Goal: Task Accomplishment & Management: Use online tool/utility

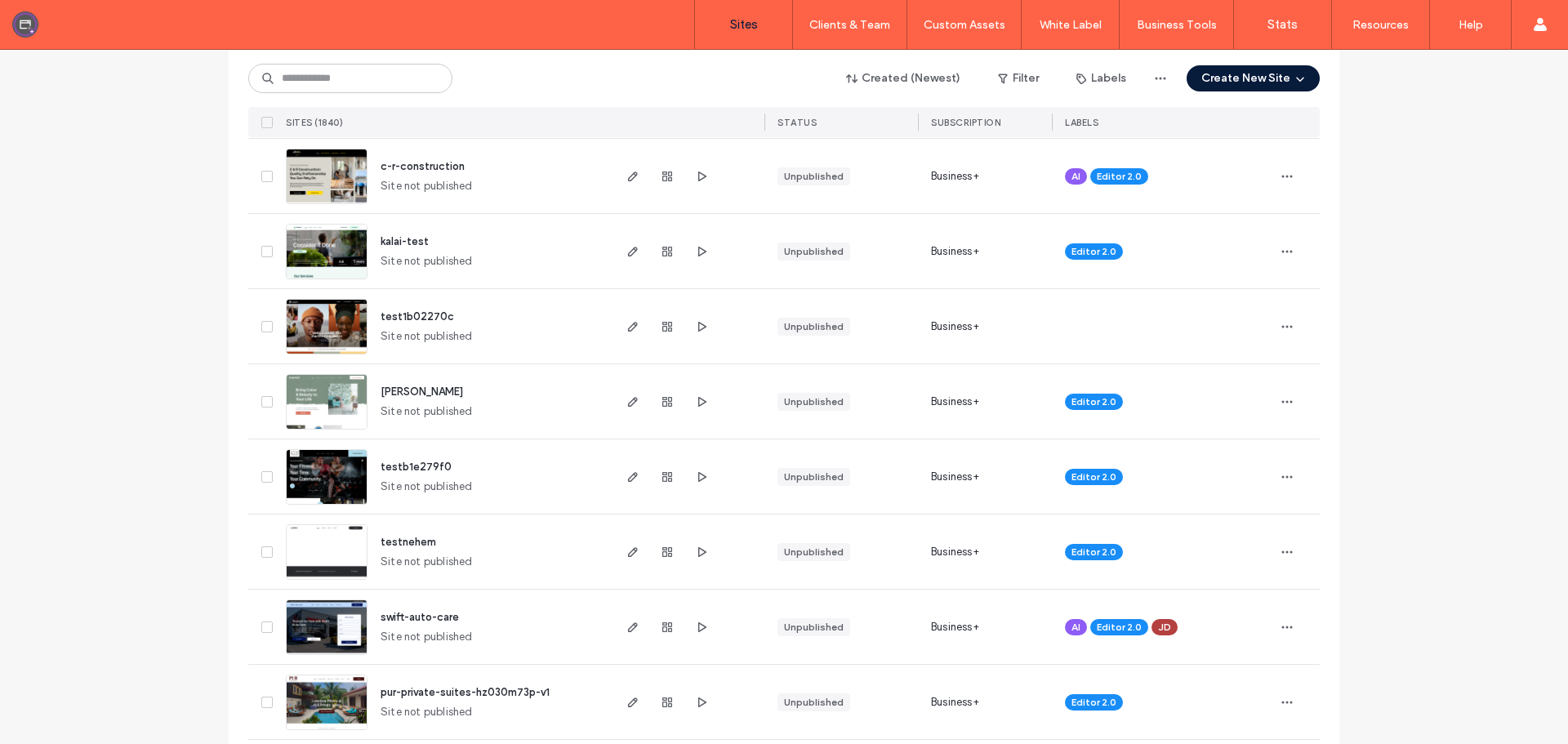
scroll to position [653, 0]
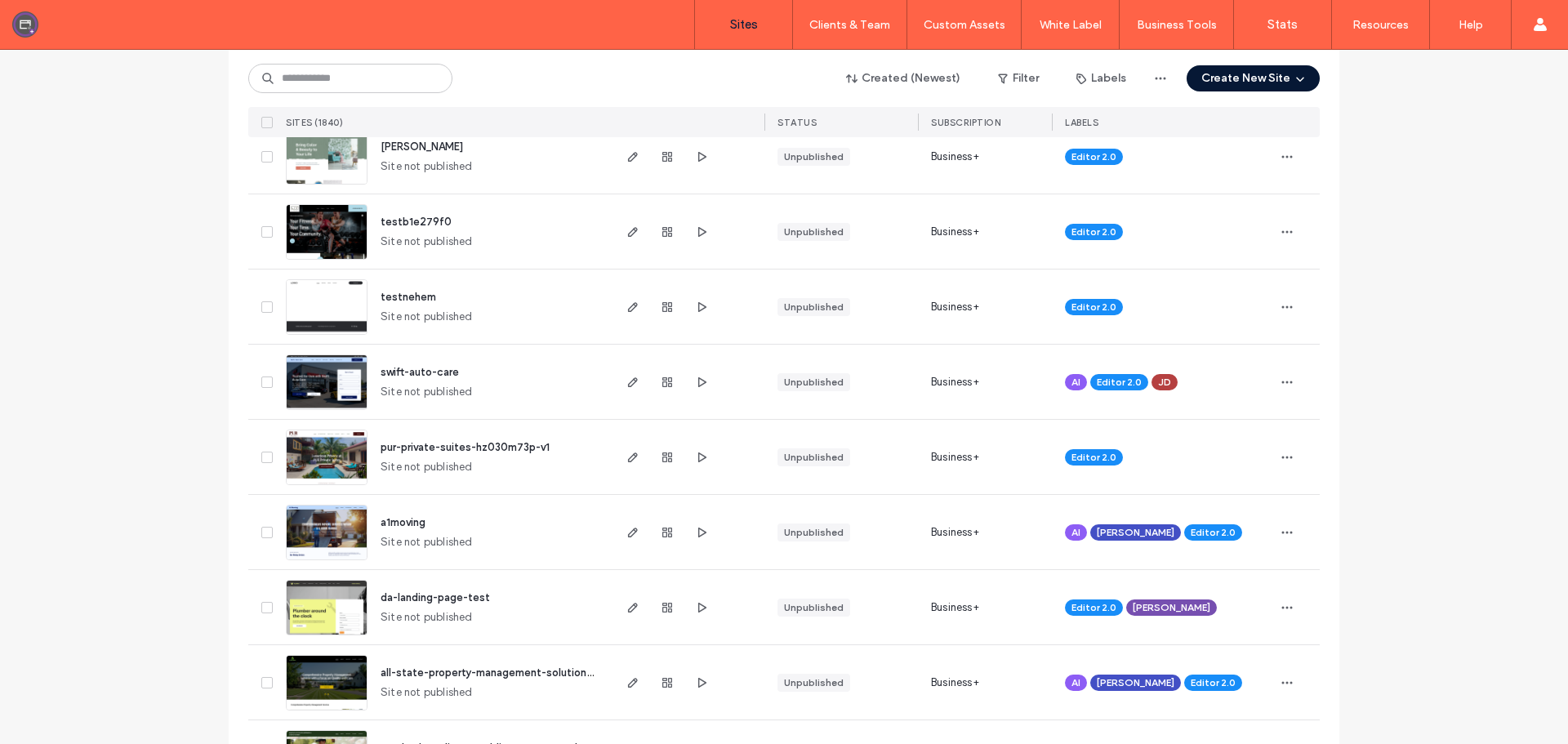
click at [1242, 77] on button "Create New Site" at bounding box center [1252, 78] width 133 height 26
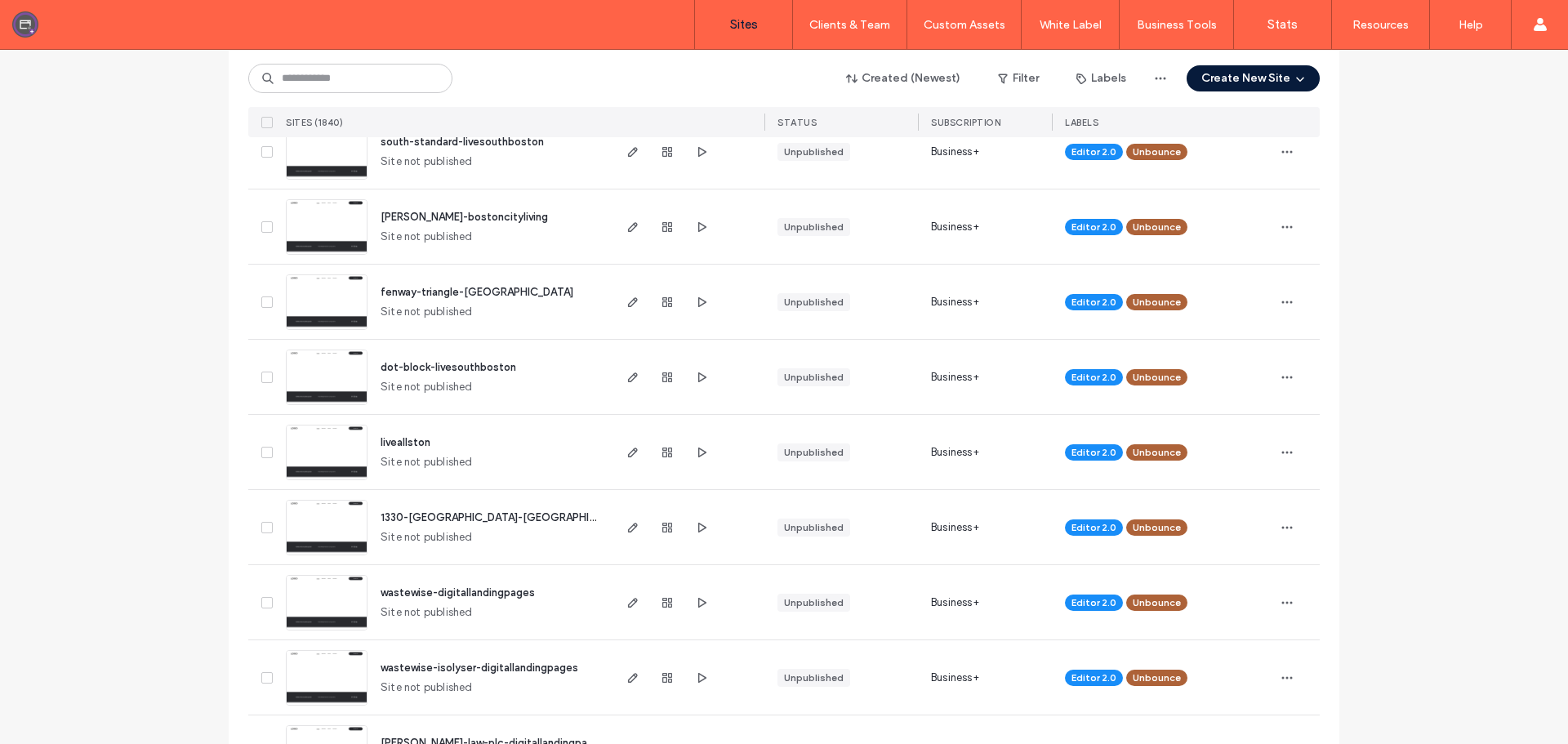
scroll to position [2612, 0]
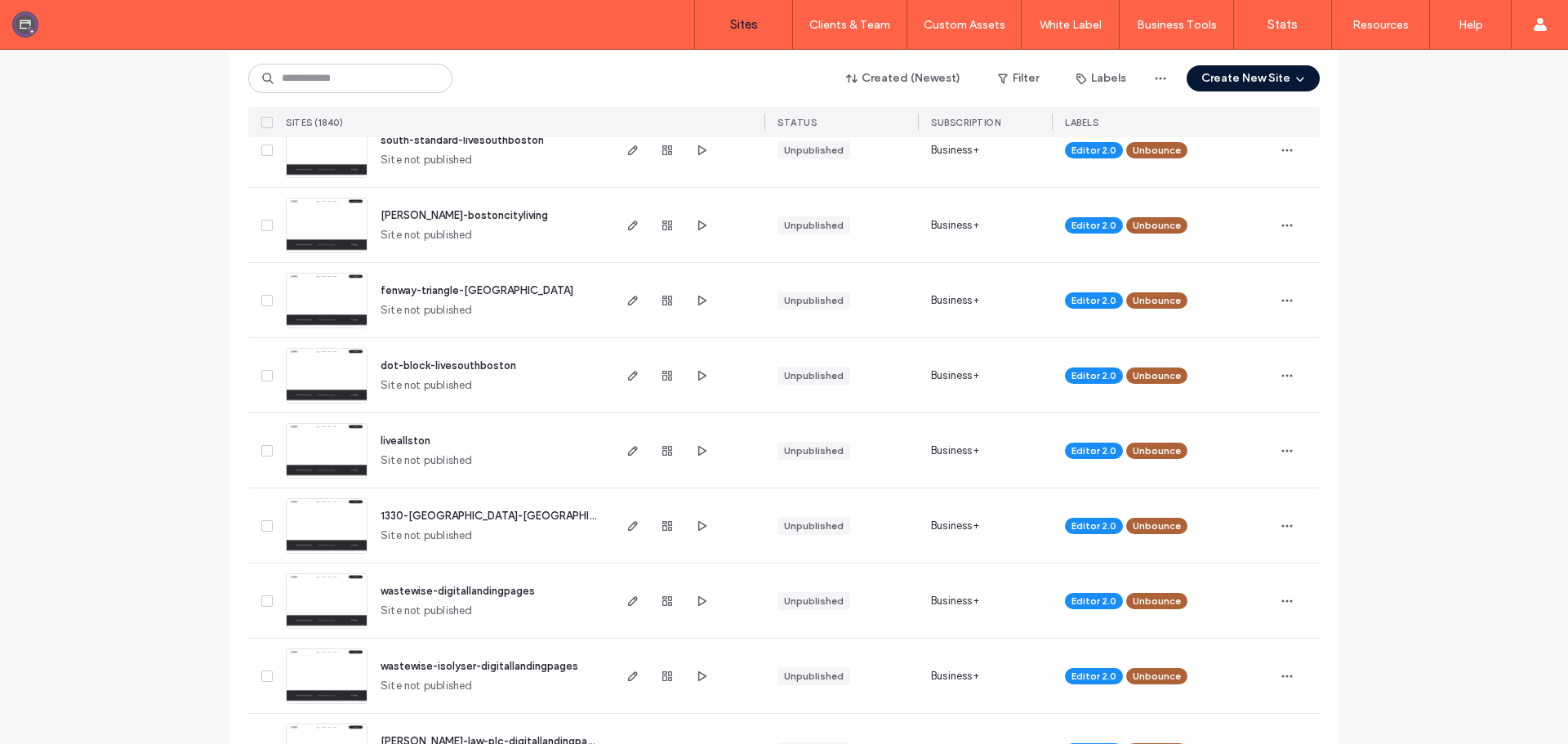
click at [1294, 74] on icon "button" at bounding box center [1300, 78] width 13 height 13
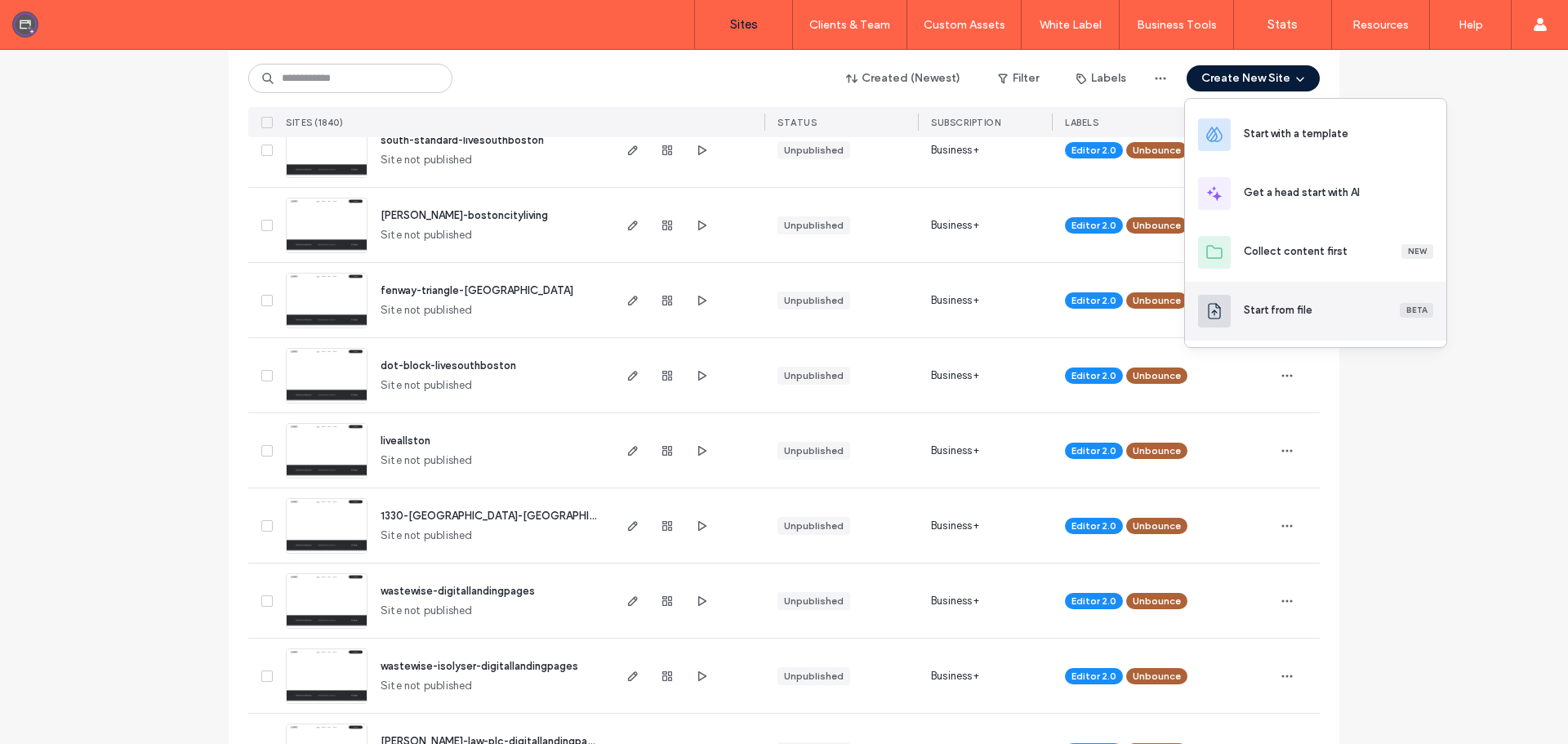
click at [1322, 306] on div "Start from file Beta" at bounding box center [1338, 310] width 189 height 17
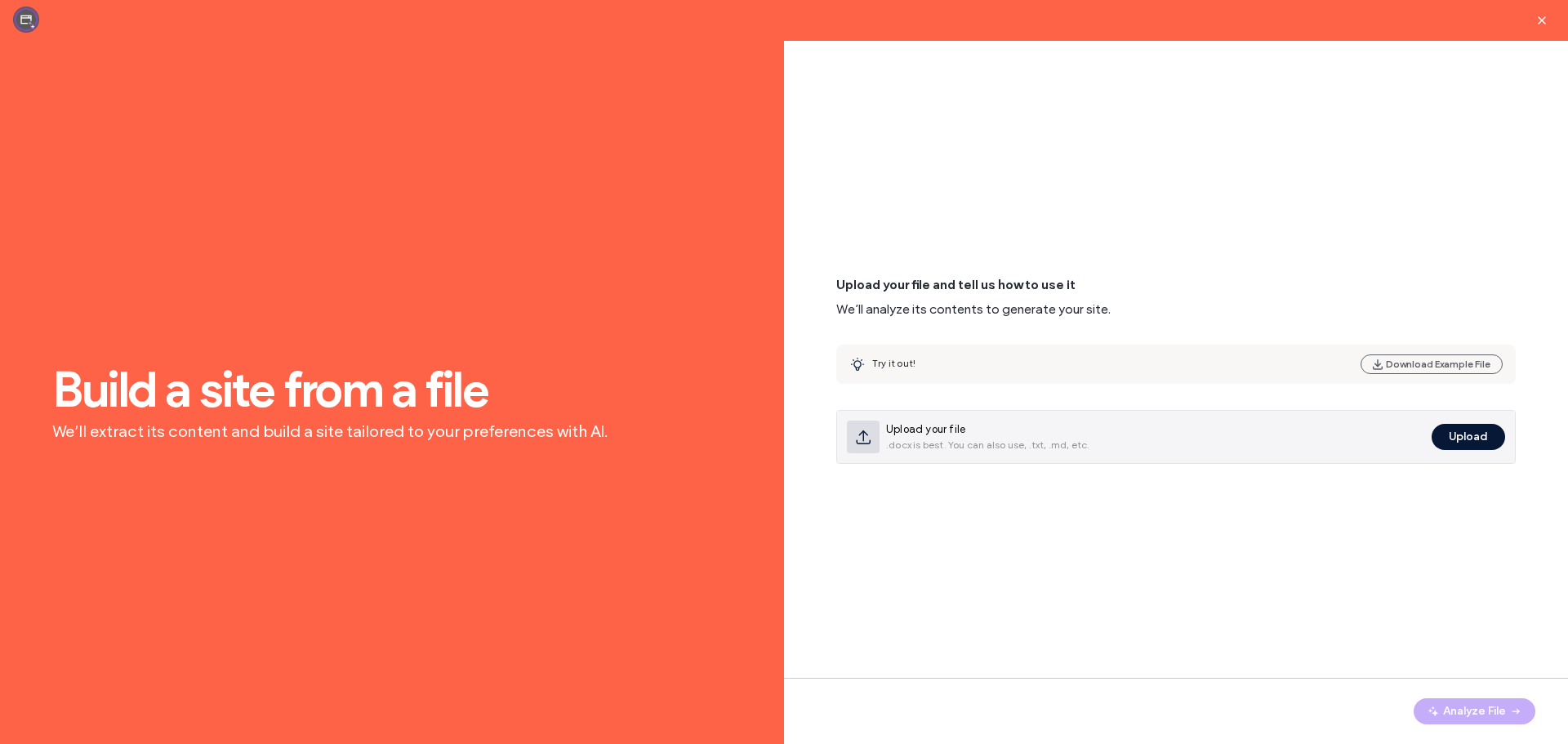
click at [1460, 434] on button "Upload" at bounding box center [1468, 437] width 74 height 26
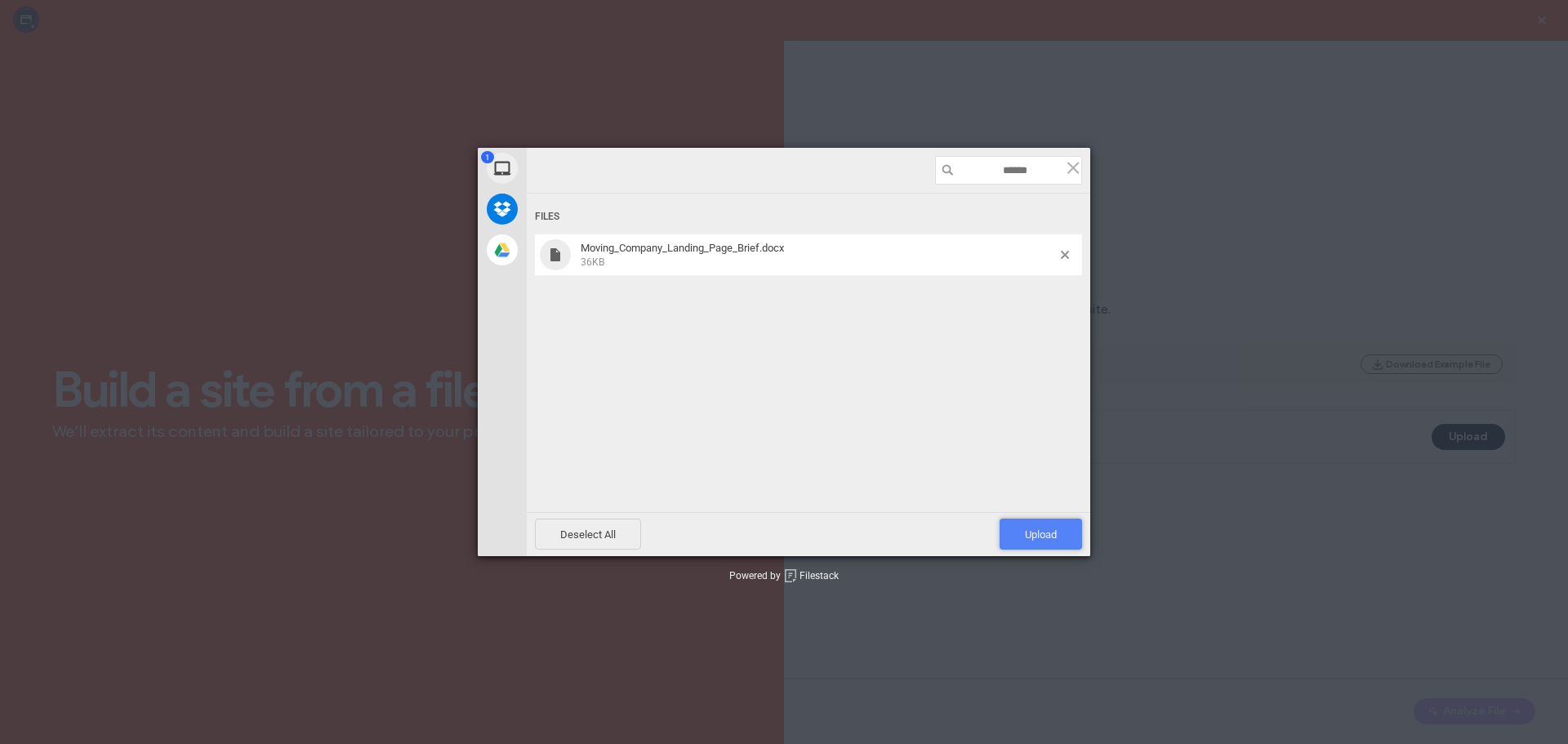
click at [1036, 529] on span "Upload 1" at bounding box center [1041, 534] width 32 height 12
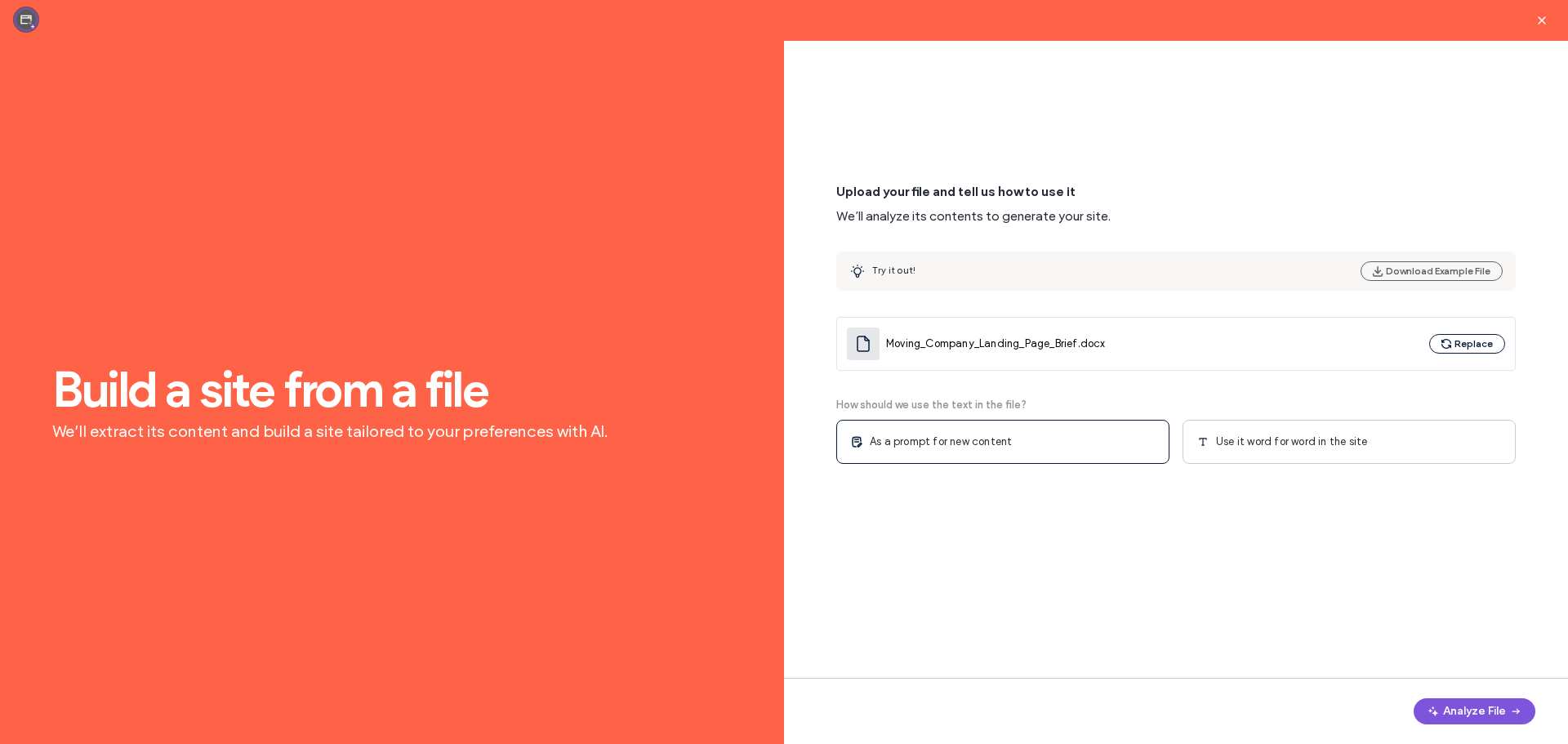
click at [1456, 706] on button "Analyze File" at bounding box center [1474, 711] width 121 height 26
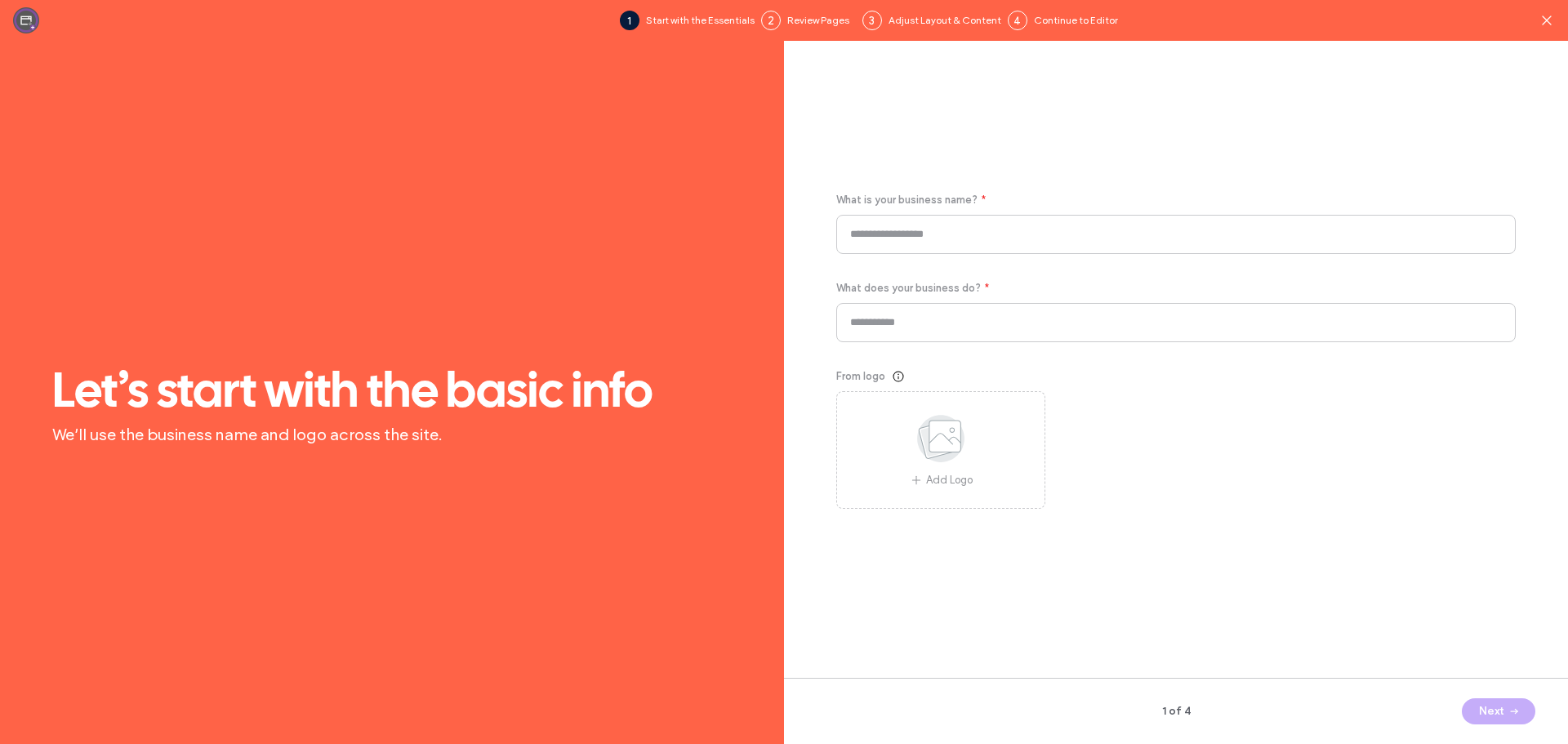
type input "**********"
click at [1005, 232] on input "**********" at bounding box center [1176, 234] width 679 height 39
click at [922, 325] on input "**********" at bounding box center [1176, 322] width 679 height 39
click at [918, 244] on input at bounding box center [1176, 234] width 679 height 39
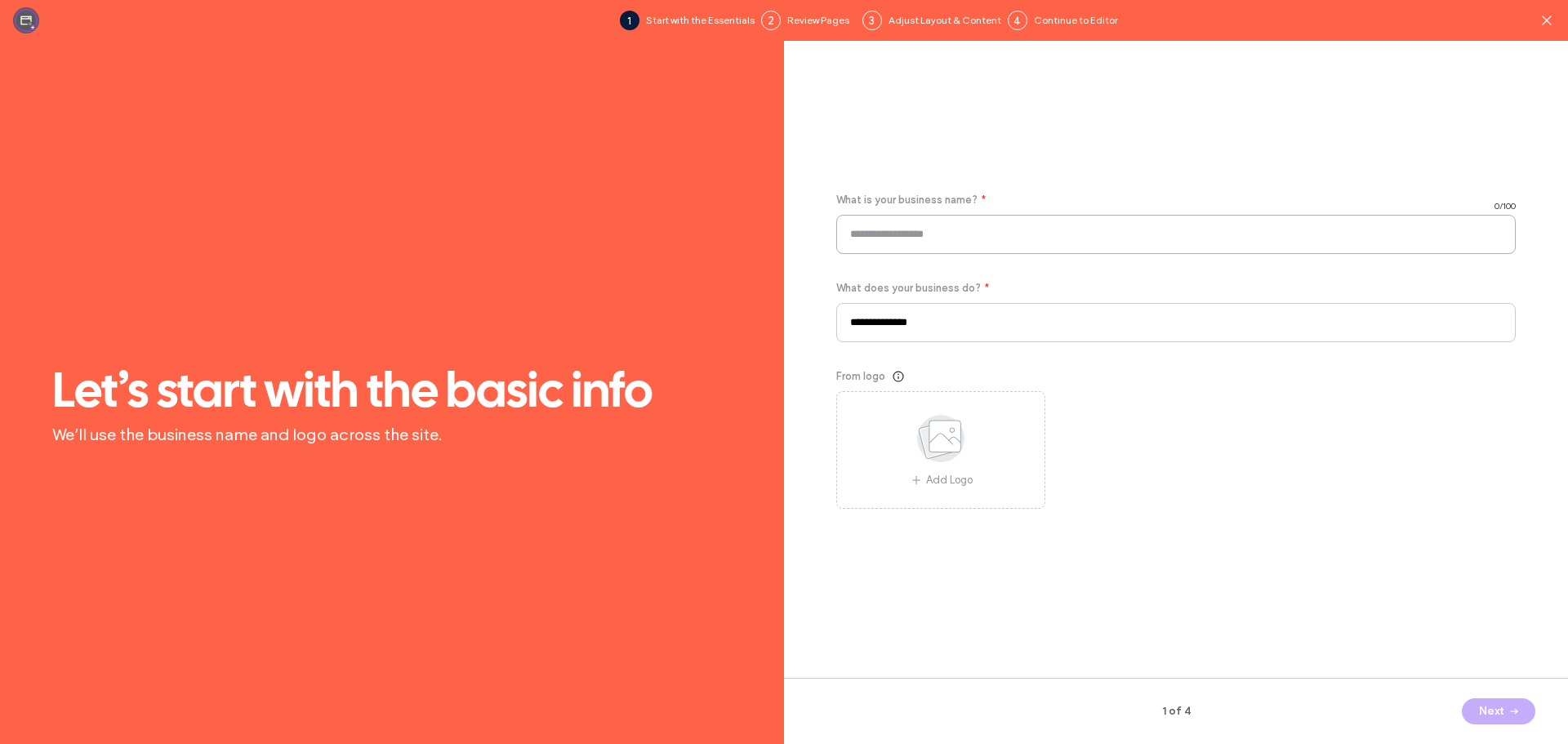
paste input "**********"
type input "**********"
click at [1488, 711] on button "Next" at bounding box center [1498, 711] width 74 height 26
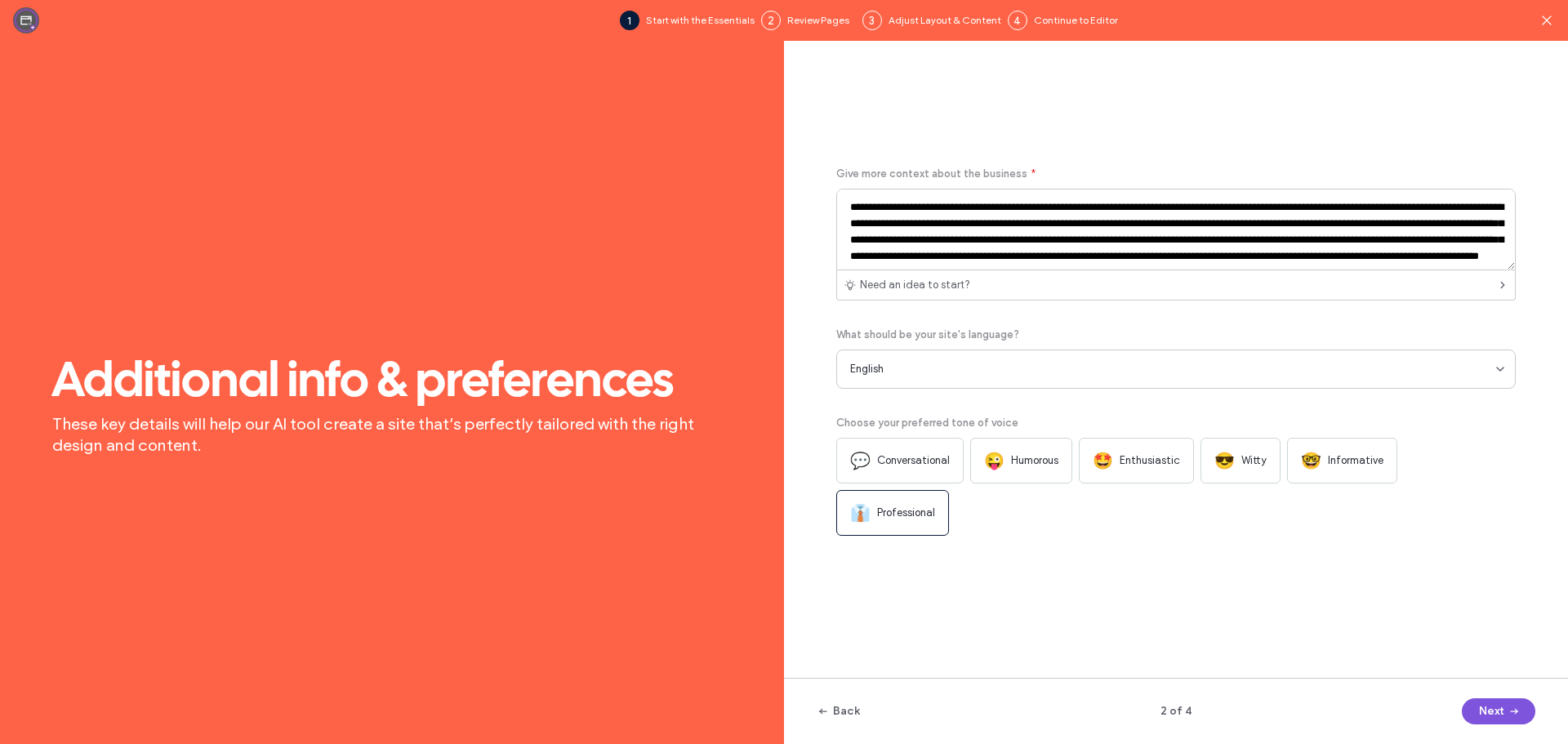
click at [1477, 708] on button "Next" at bounding box center [1498, 711] width 74 height 26
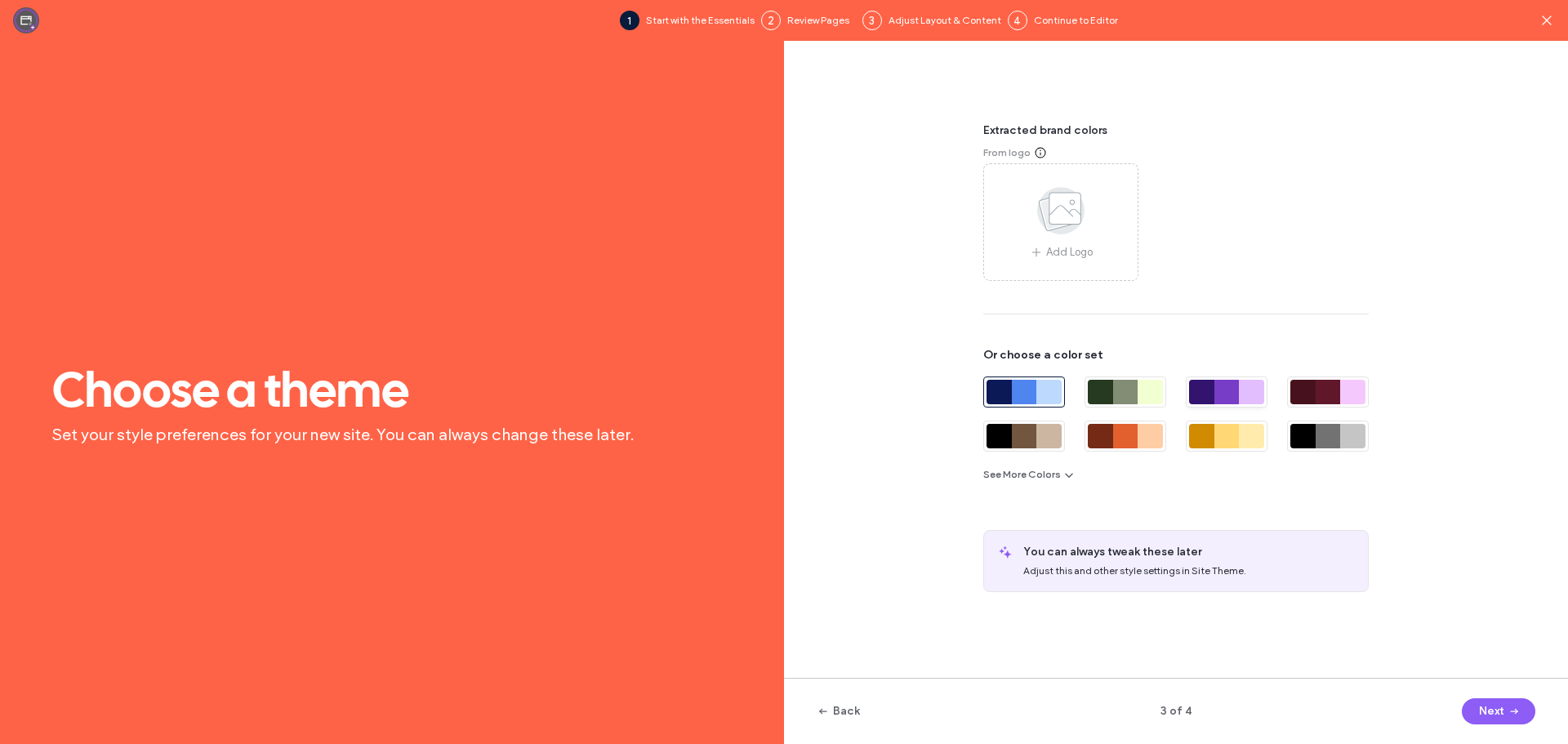
click at [1214, 397] on div at bounding box center [1227, 392] width 26 height 25
click at [1109, 393] on div at bounding box center [1100, 392] width 26 height 25
click at [1049, 476] on button "See More Colors" at bounding box center [1029, 474] width 93 height 20
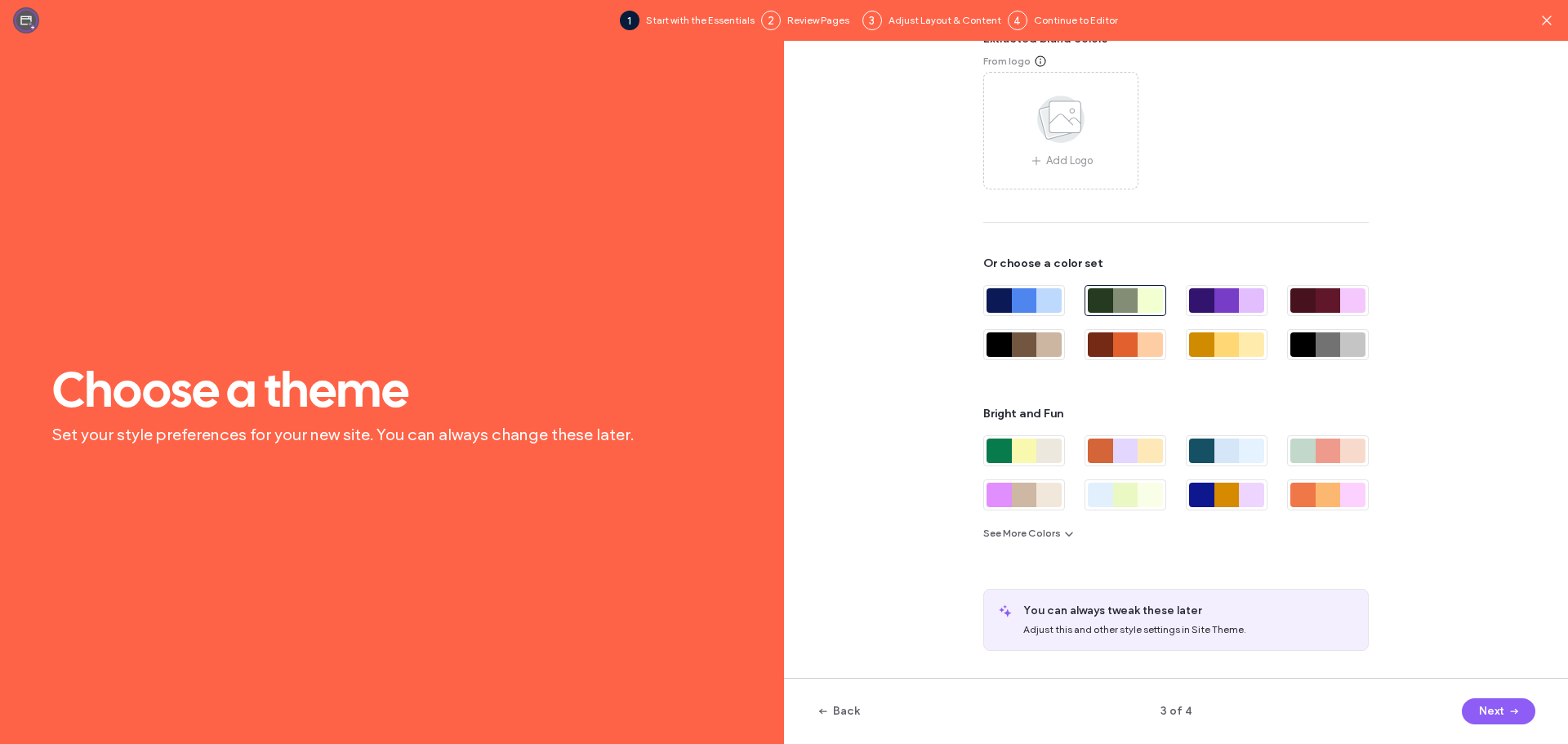
scroll to position [79, 0]
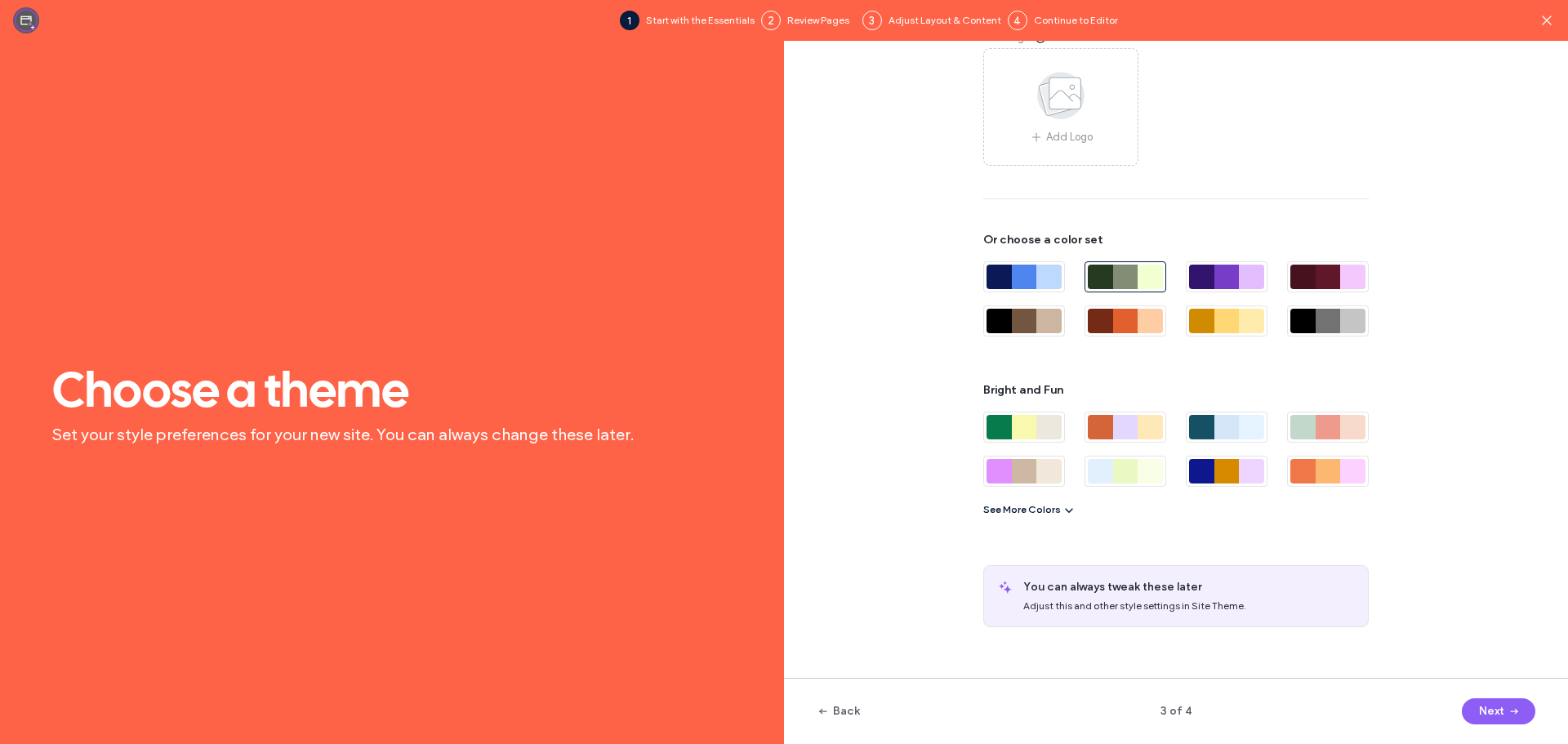
click at [1062, 505] on icon "button" at bounding box center [1069, 509] width 13 height 13
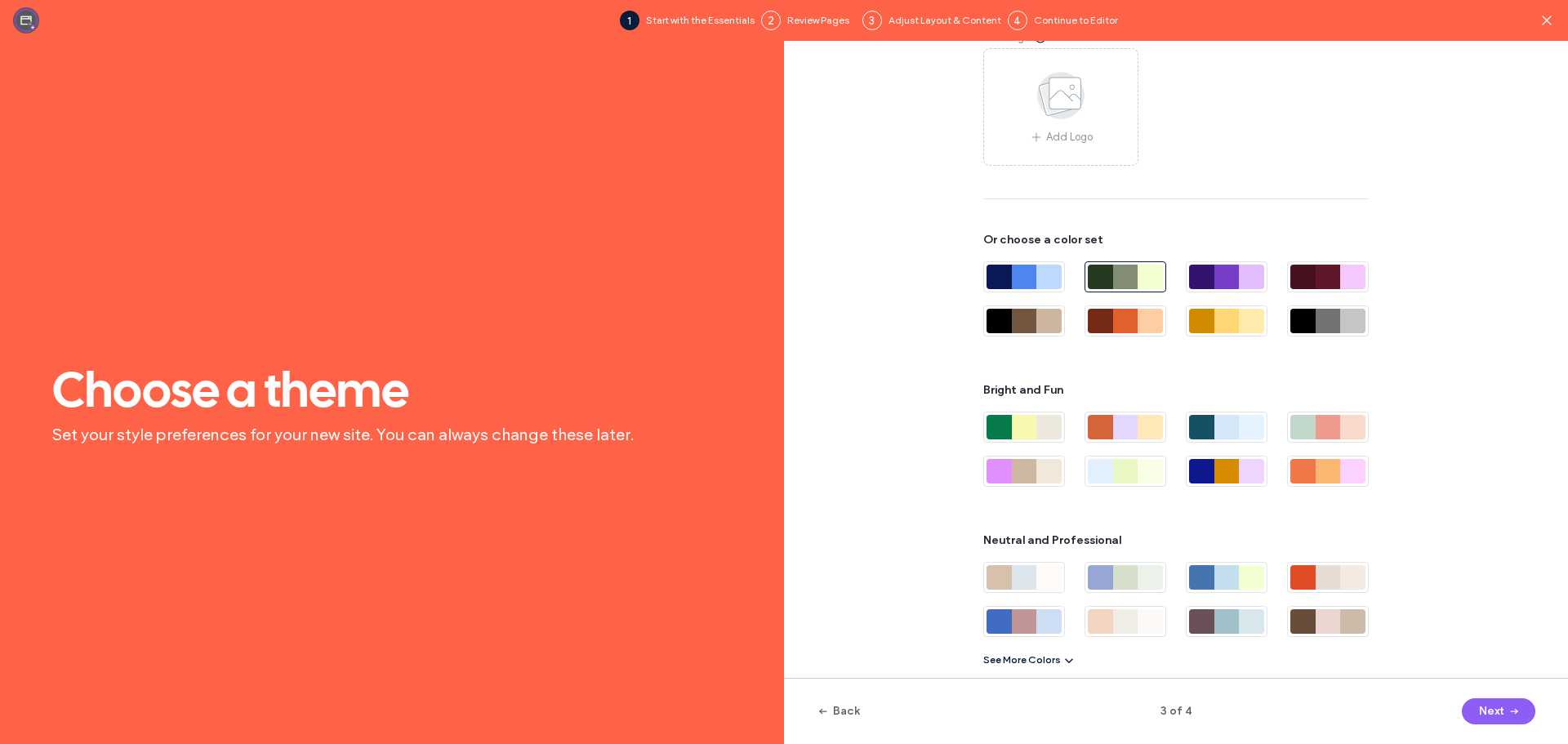
scroll to position [138, 0]
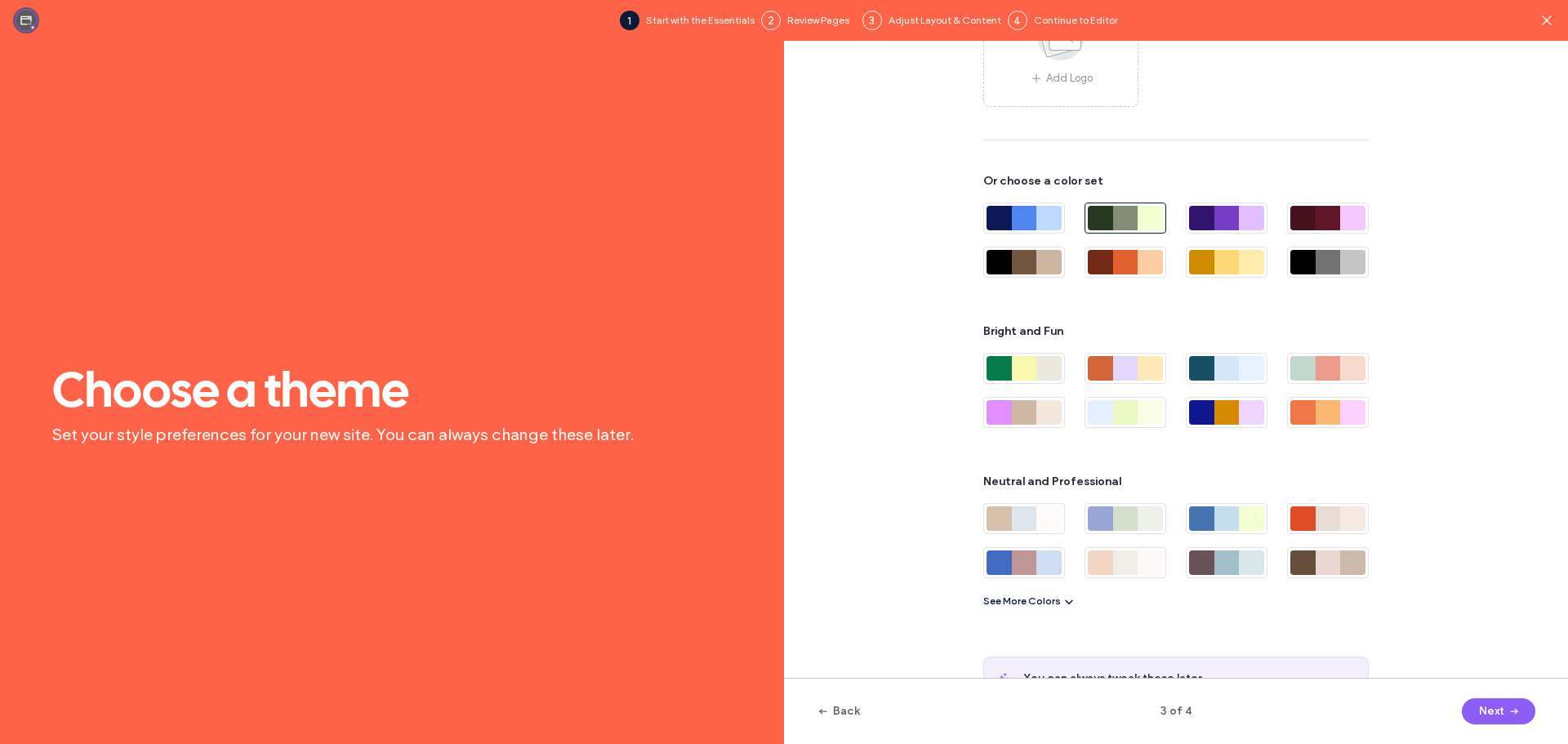
click at [1023, 596] on button "See More Colors" at bounding box center [1029, 601] width 93 height 20
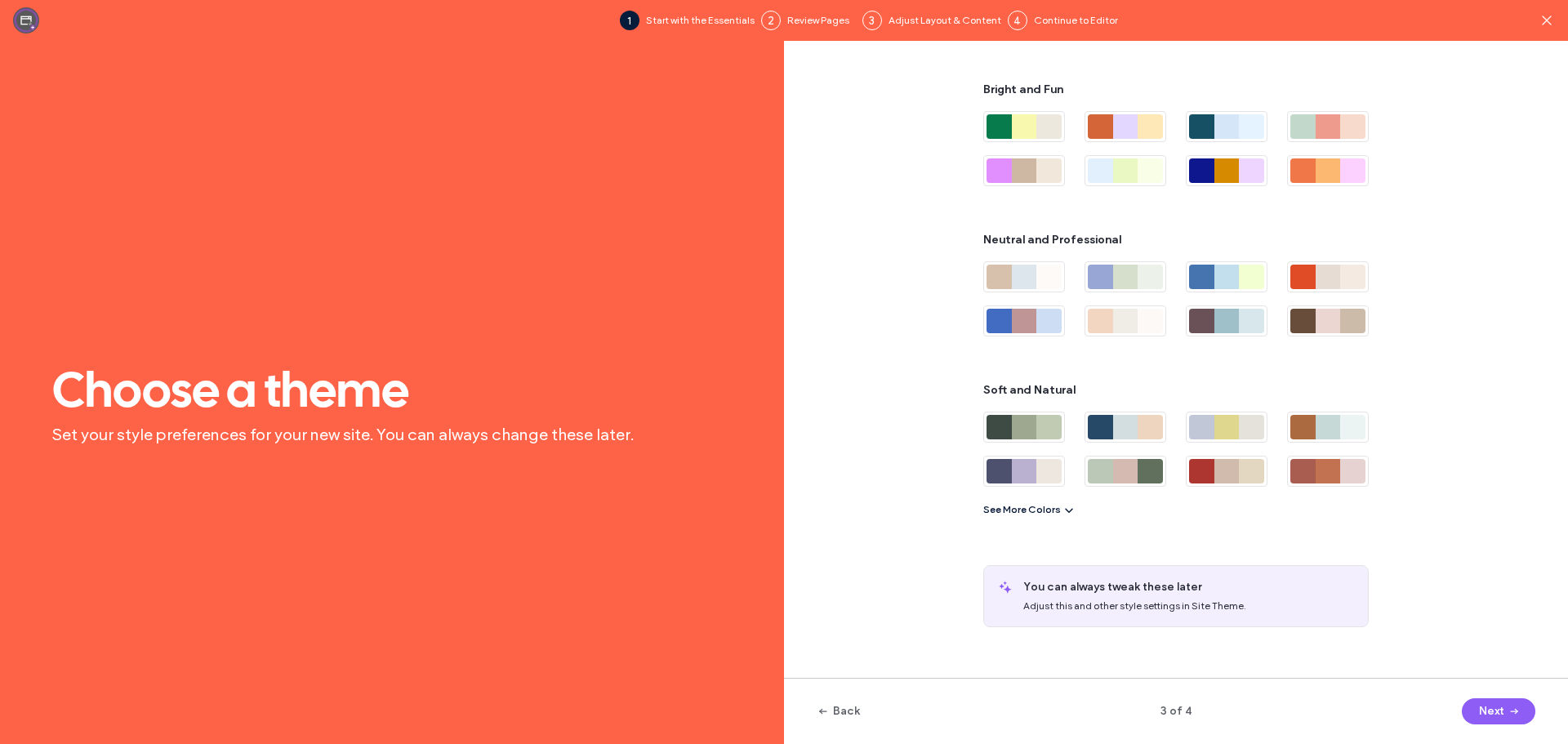
click at [1039, 506] on button "See More Colors" at bounding box center [1029, 509] width 93 height 20
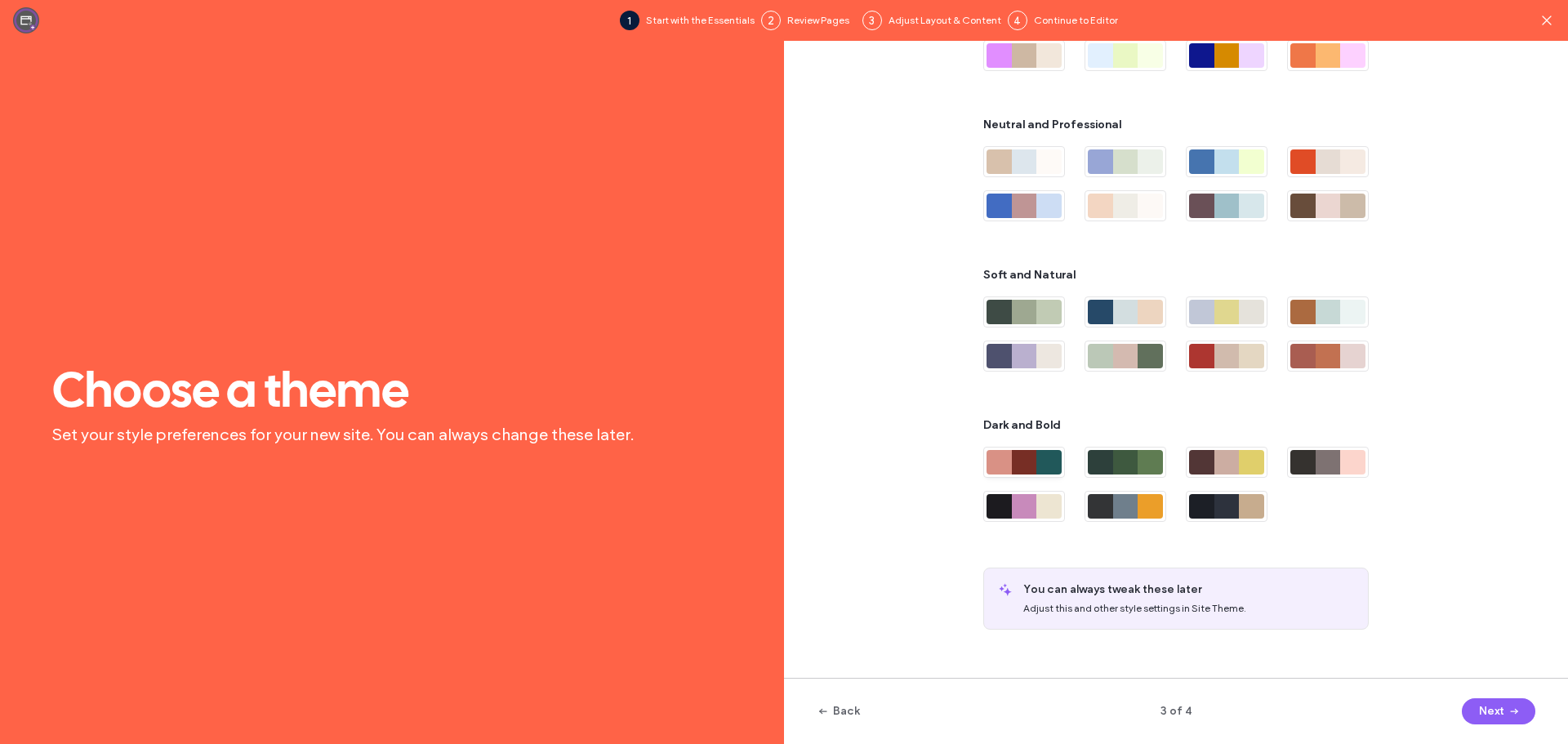
scroll to position [497, 0]
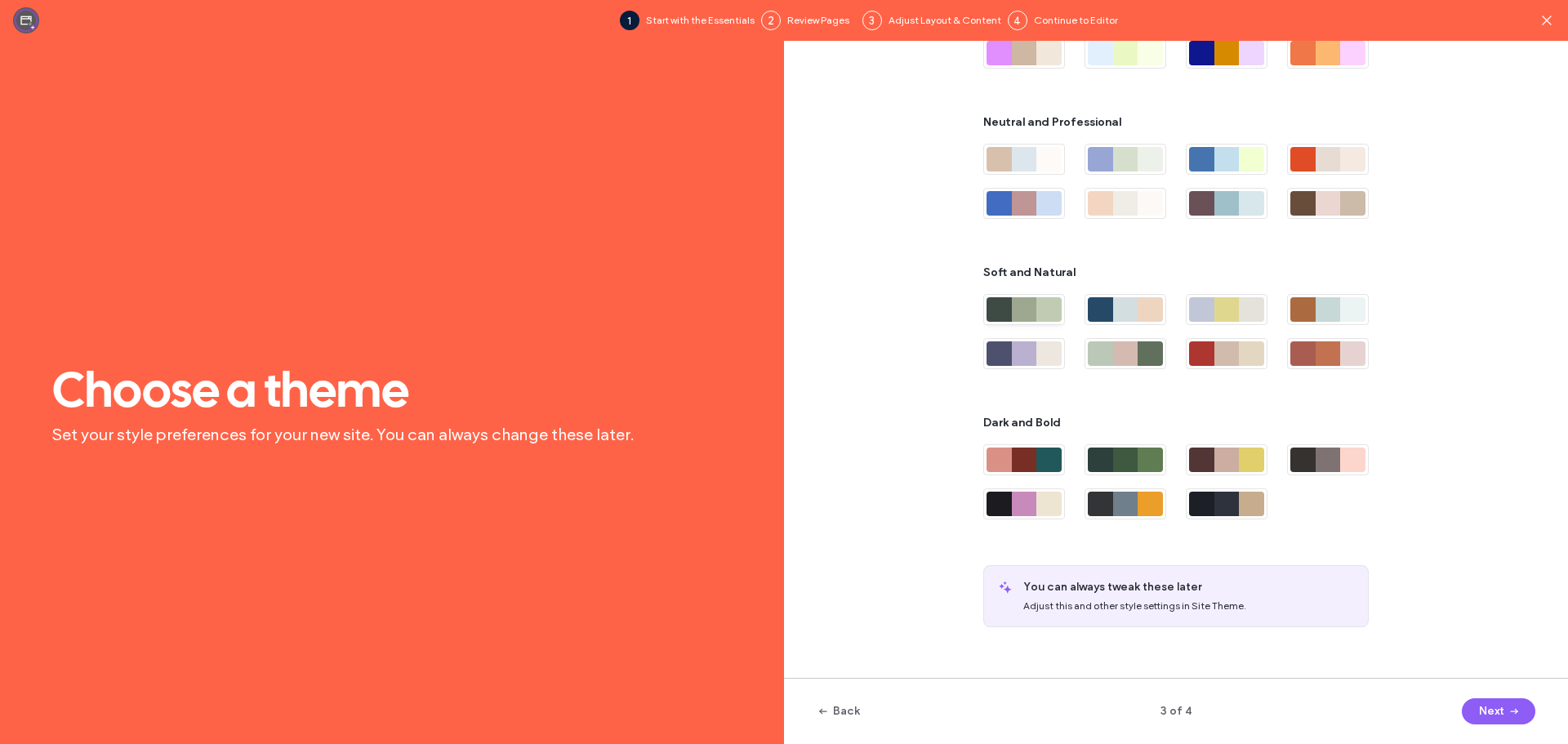
click at [1042, 315] on div at bounding box center [1048, 310] width 26 height 25
click at [1489, 709] on button "Next" at bounding box center [1498, 711] width 74 height 26
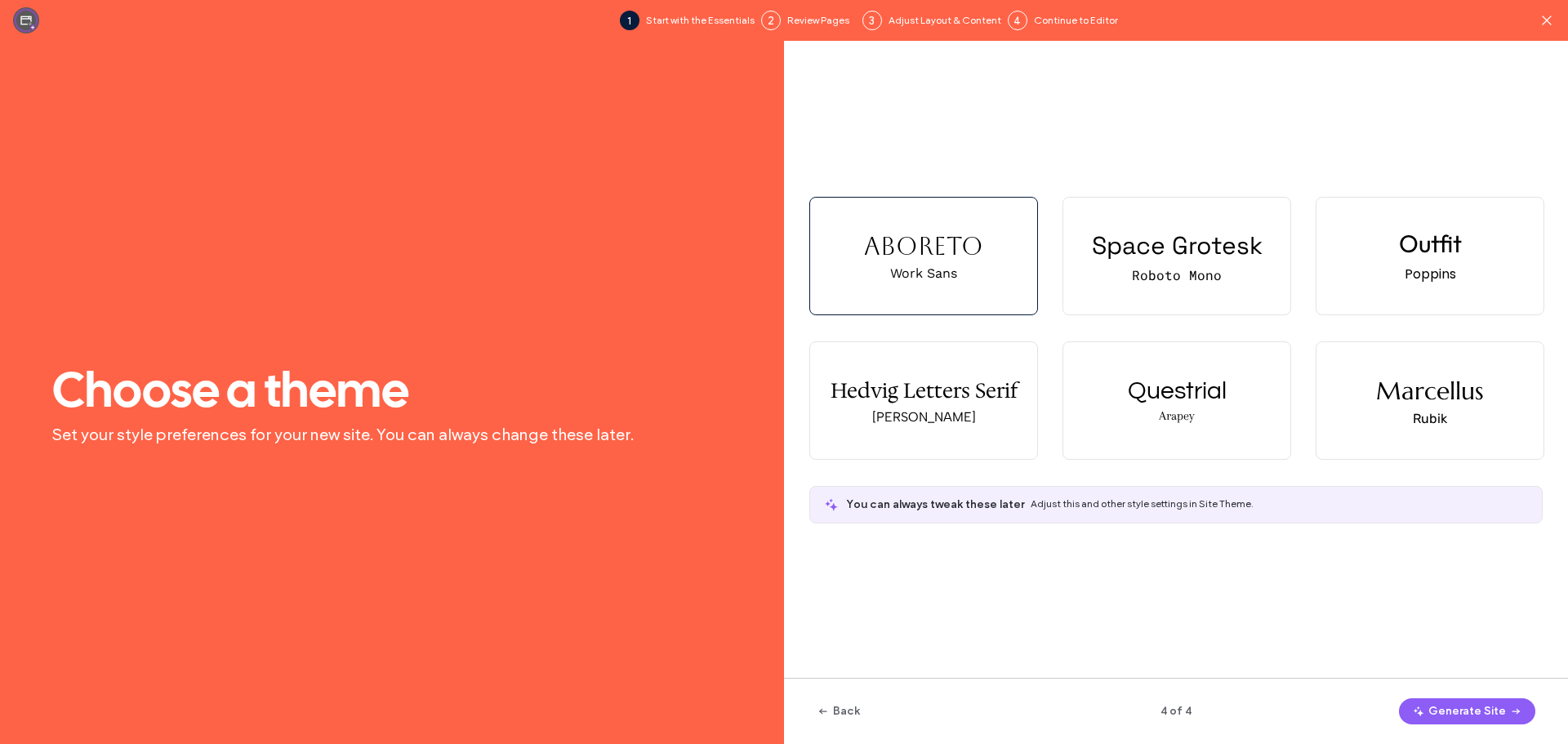
scroll to position [0, 0]
click at [1161, 284] on div "Space Grotesk Roboto Mono" at bounding box center [1176, 255] width 227 height 116
click at [1479, 713] on button "Generate Site" at bounding box center [1466, 711] width 136 height 26
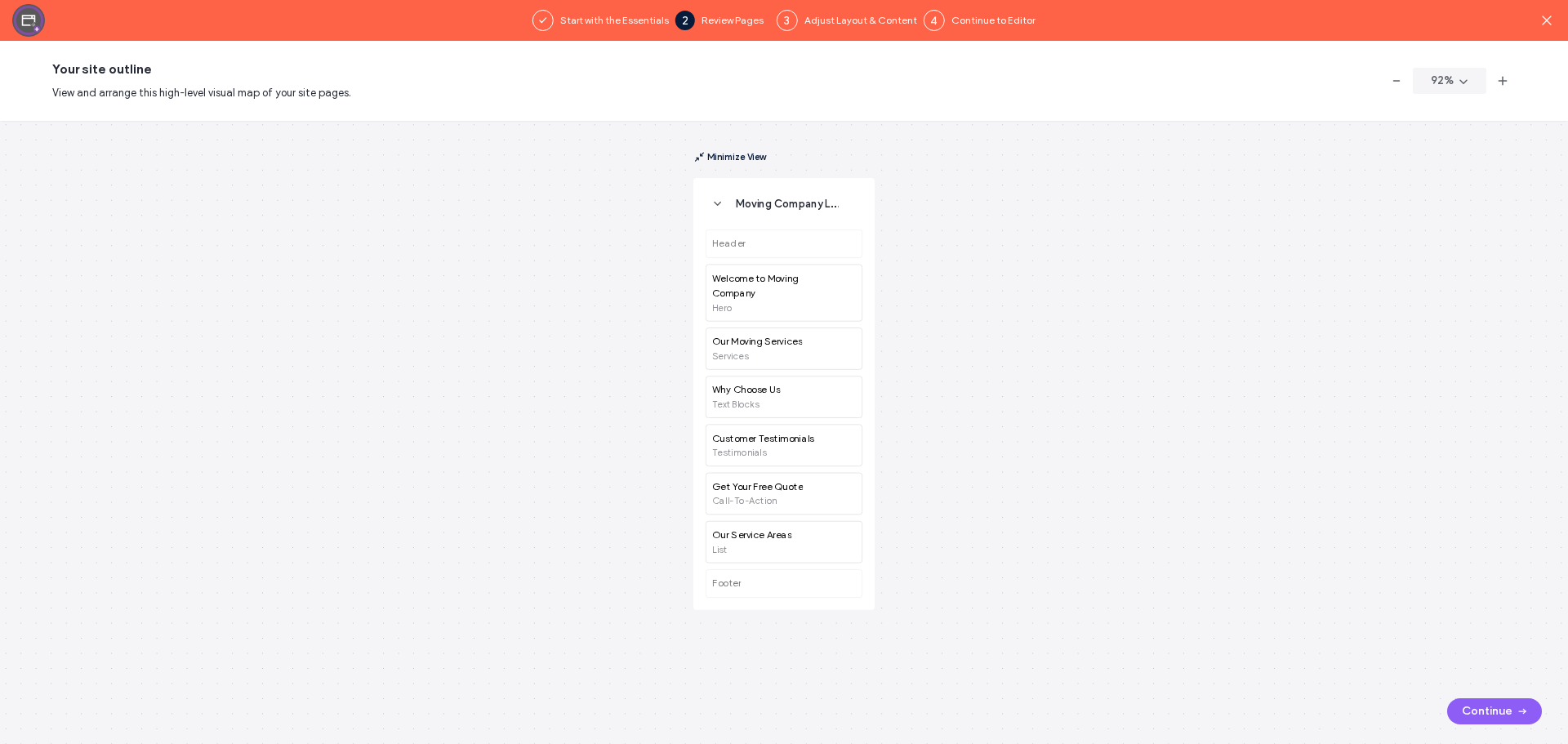
click at [699, 159] on icon "button" at bounding box center [699, 157] width 12 height 12
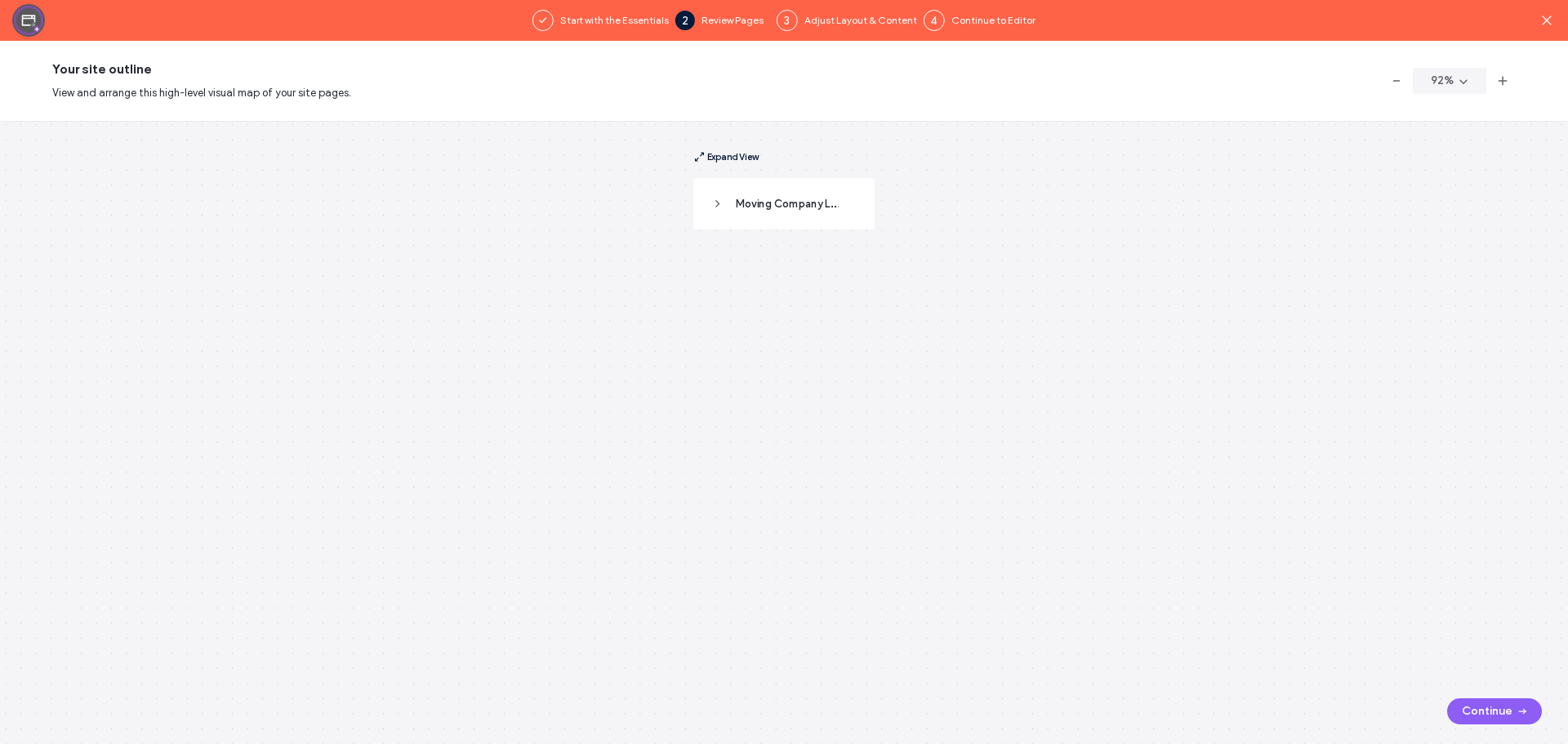
click at [699, 159] on icon "button" at bounding box center [699, 157] width 12 height 12
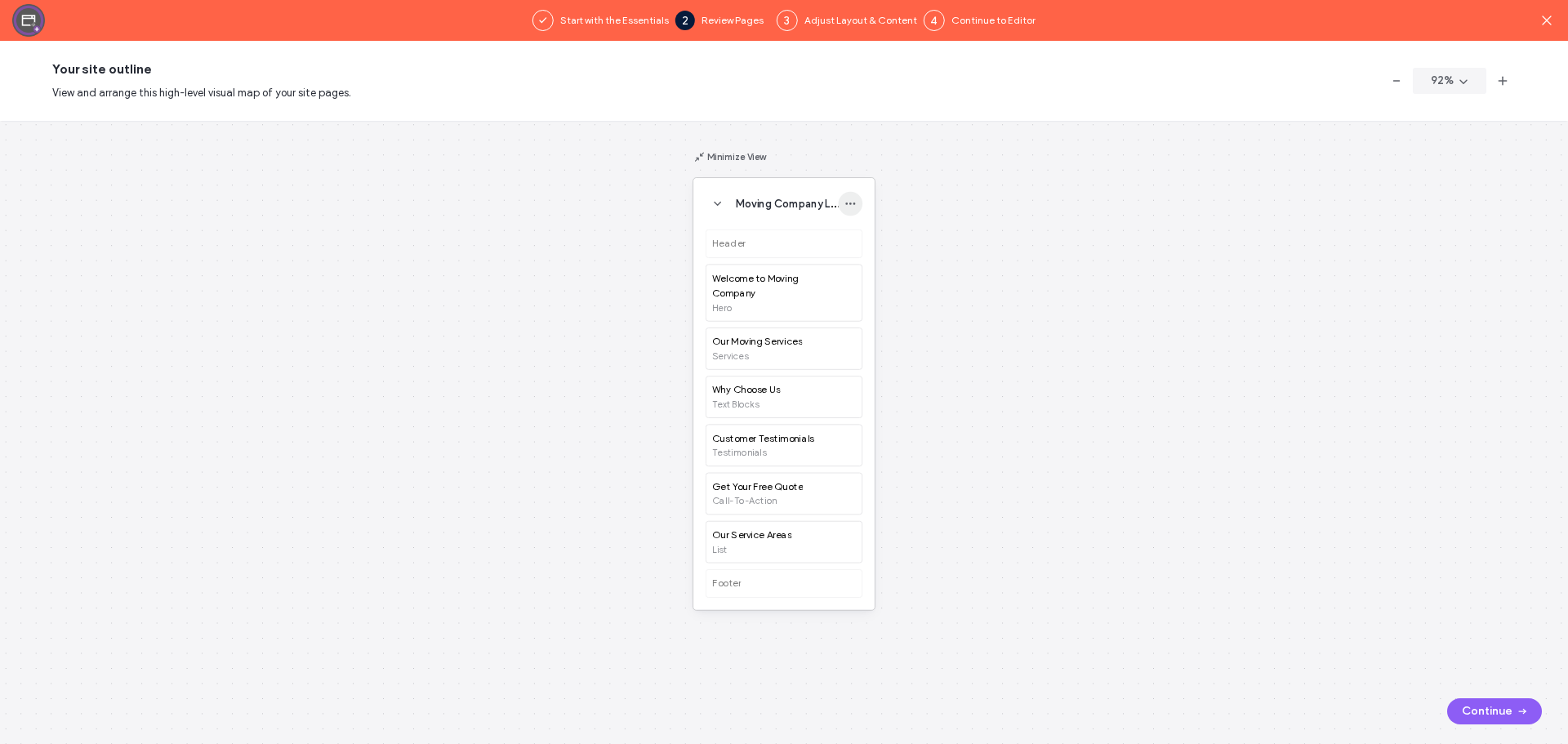
click at [844, 206] on icon "button" at bounding box center [850, 203] width 12 height 12
click at [810, 197] on span "Moving Company Landing Page" at bounding box center [815, 203] width 158 height 15
click at [816, 232] on div "Header Welcome to Moving Company Hero Our Moving Services Services Why Choose U…" at bounding box center [784, 414] width 157 height 368
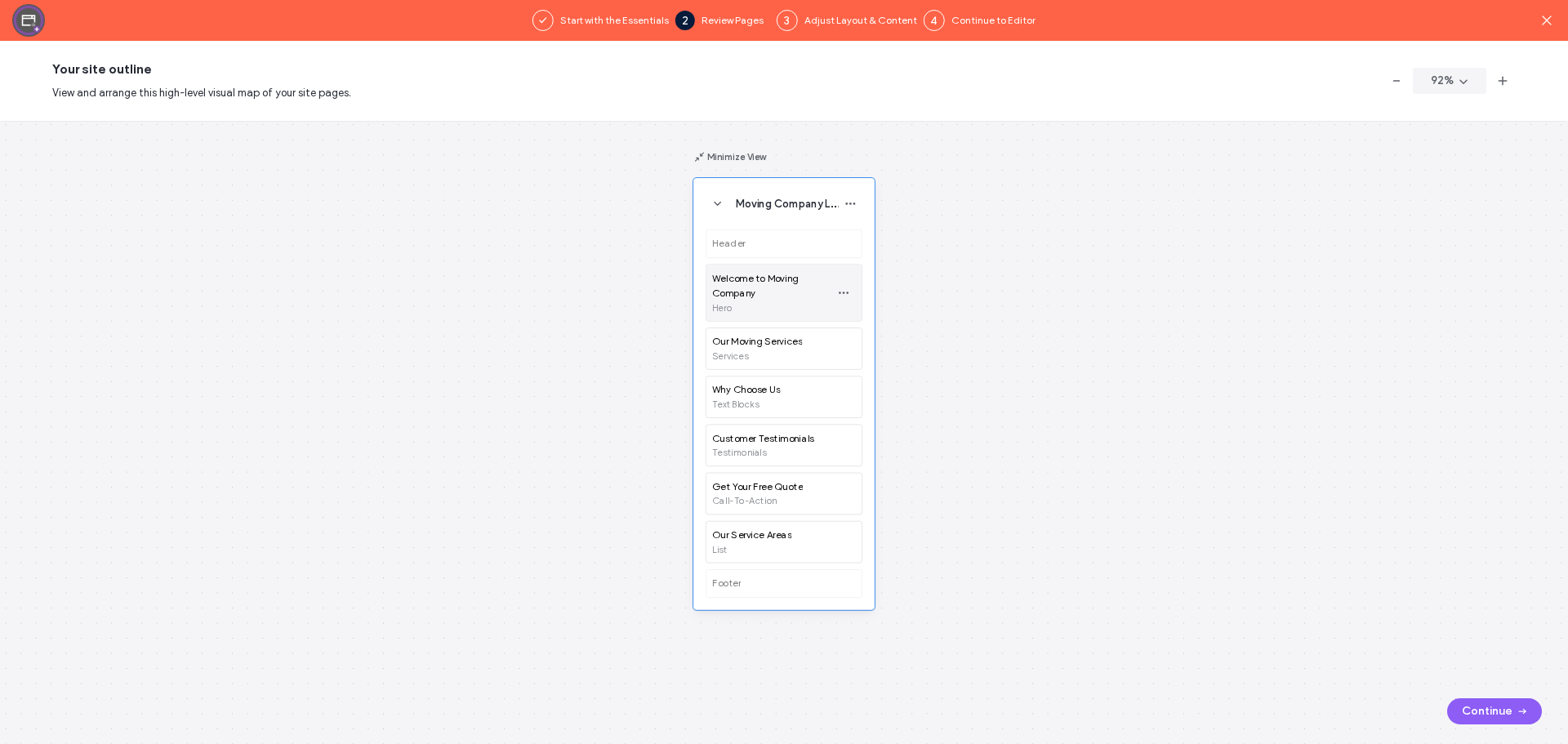
click at [758, 272] on span "Welcome to Moving Company" at bounding box center [768, 286] width 113 height 31
click at [839, 291] on icon "button" at bounding box center [843, 292] width 12 height 12
click at [766, 238] on div "Header Welcome to Moving Company Hero Our Moving Services Services Why Choose U…" at bounding box center [784, 414] width 157 height 368
click at [1513, 704] on span "button" at bounding box center [1521, 711] width 17 height 25
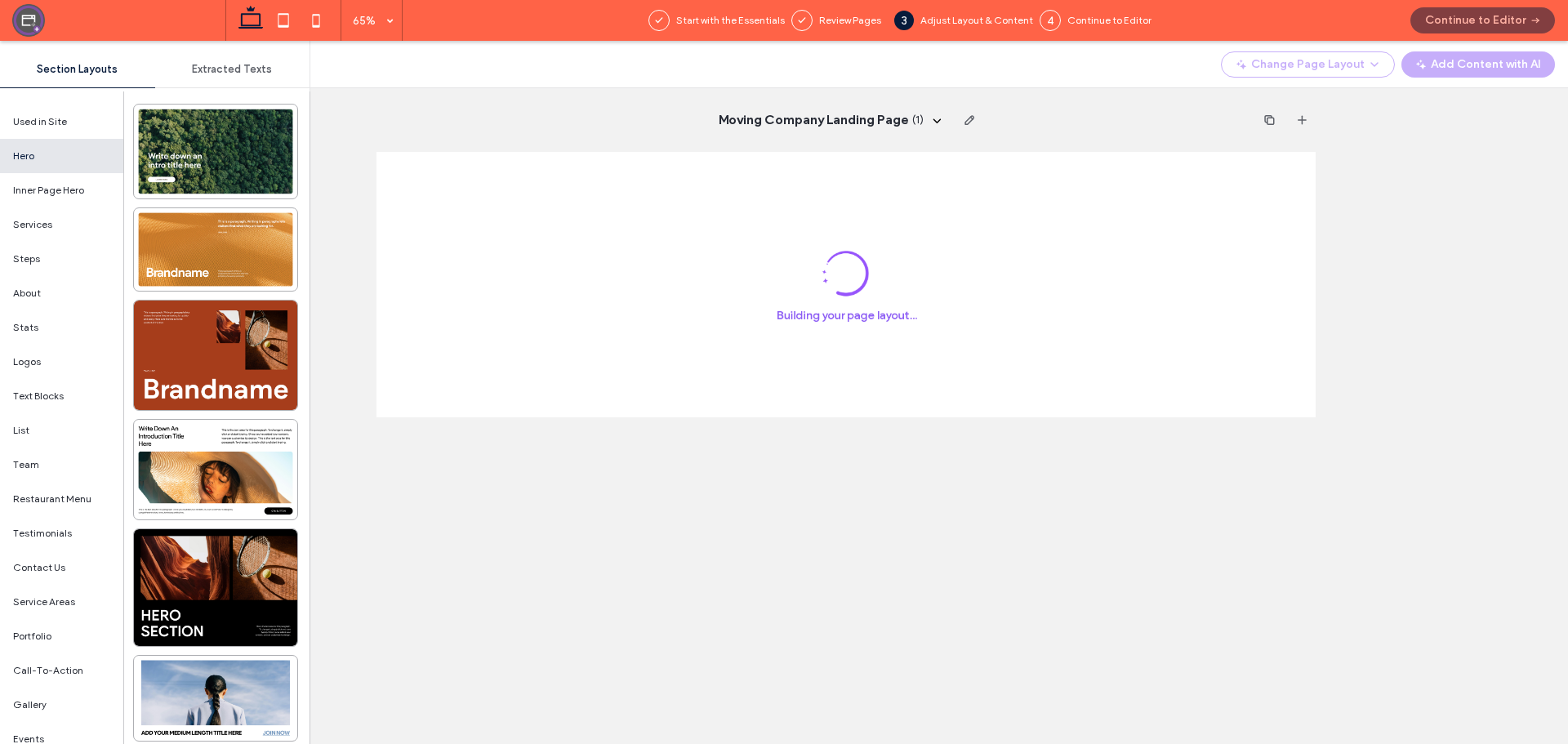
click at [216, 74] on span "Extracted Texts" at bounding box center [231, 69] width 80 height 13
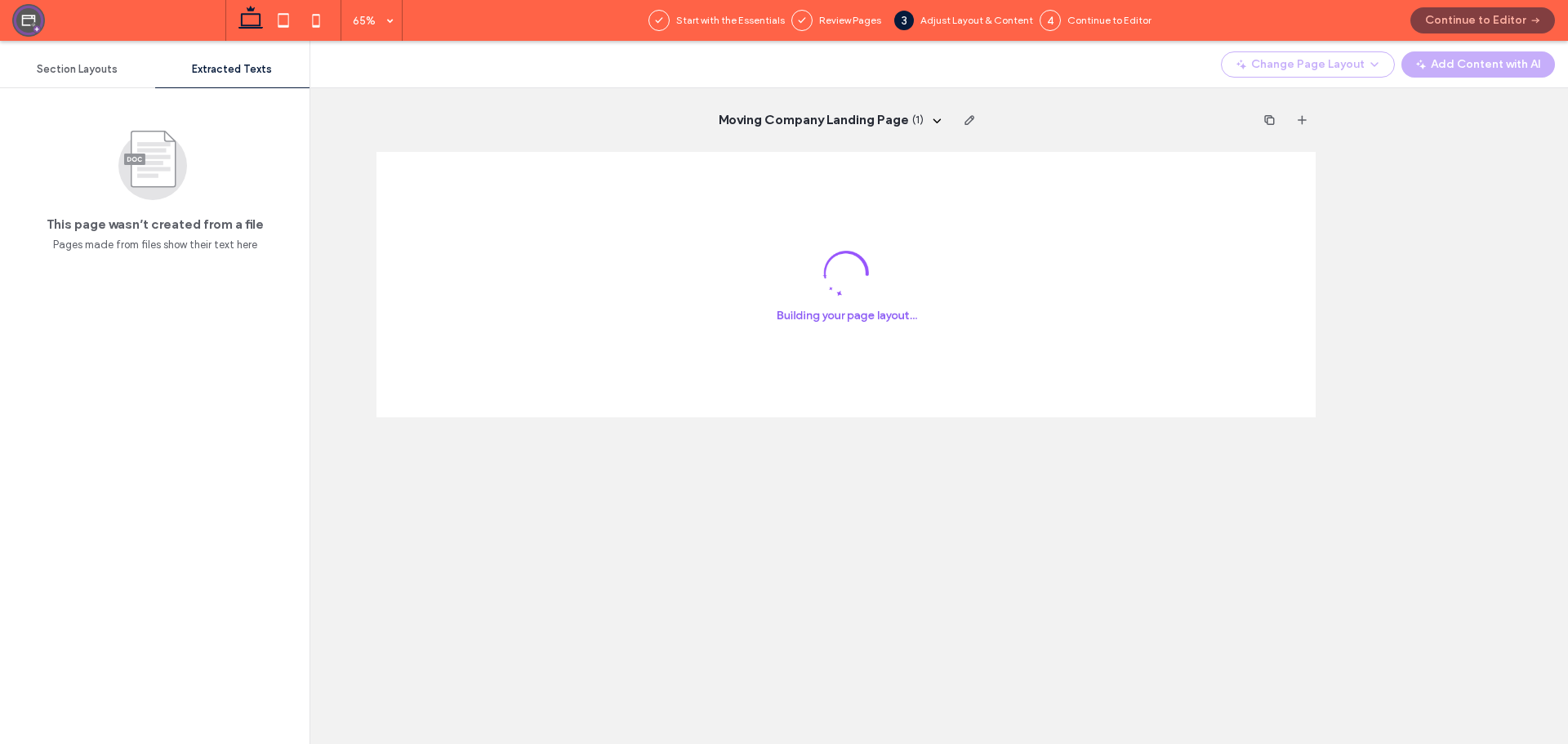
click at [76, 69] on span "Section Layouts" at bounding box center [77, 69] width 81 height 13
